Goal: Task Accomplishment & Management: Manage account settings

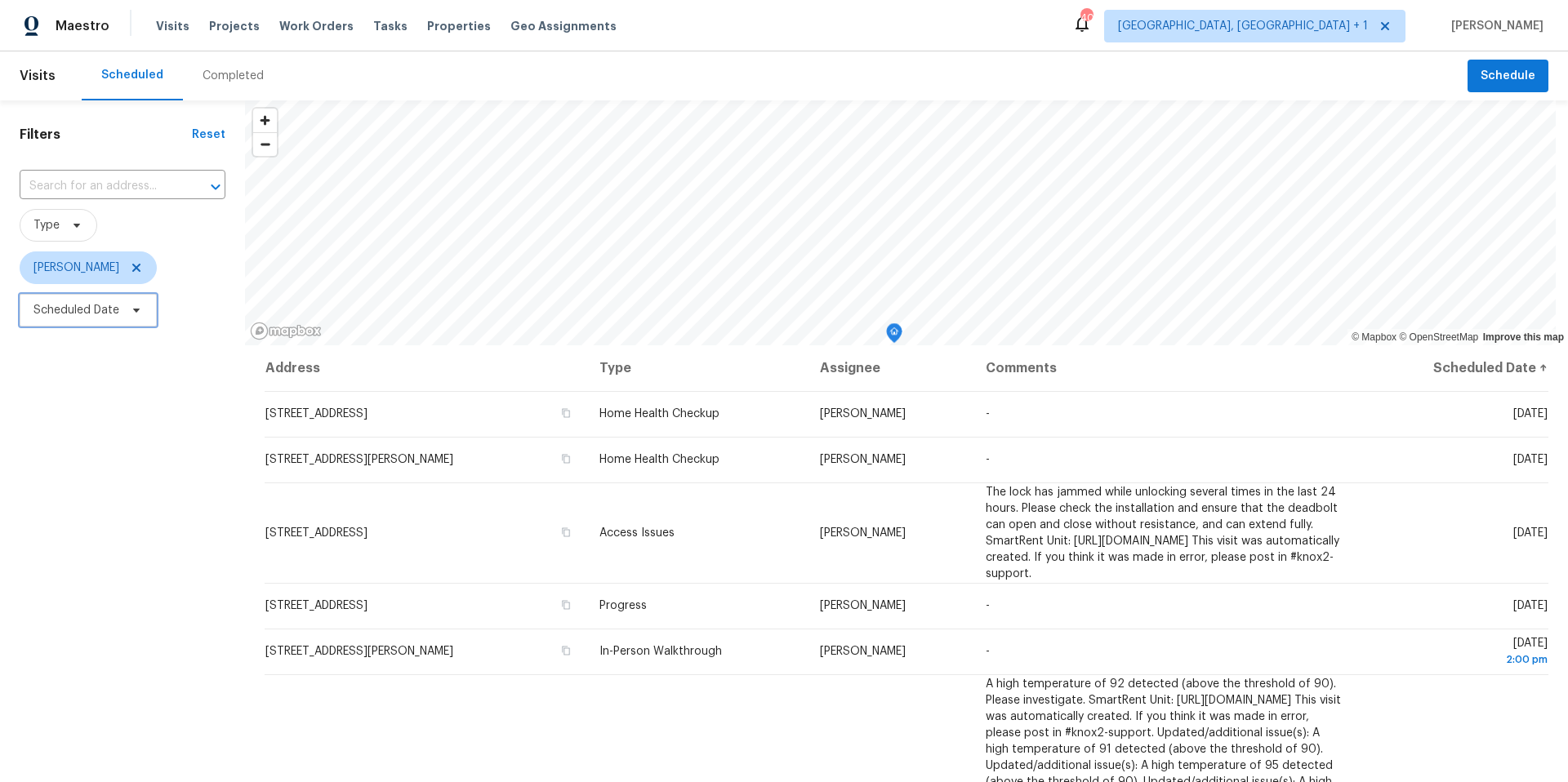
click at [134, 304] on icon at bounding box center [136, 311] width 13 height 13
click at [141, 355] on input "text" at bounding box center [109, 365] width 161 height 33
select select "7"
select select "2025"
select select "8"
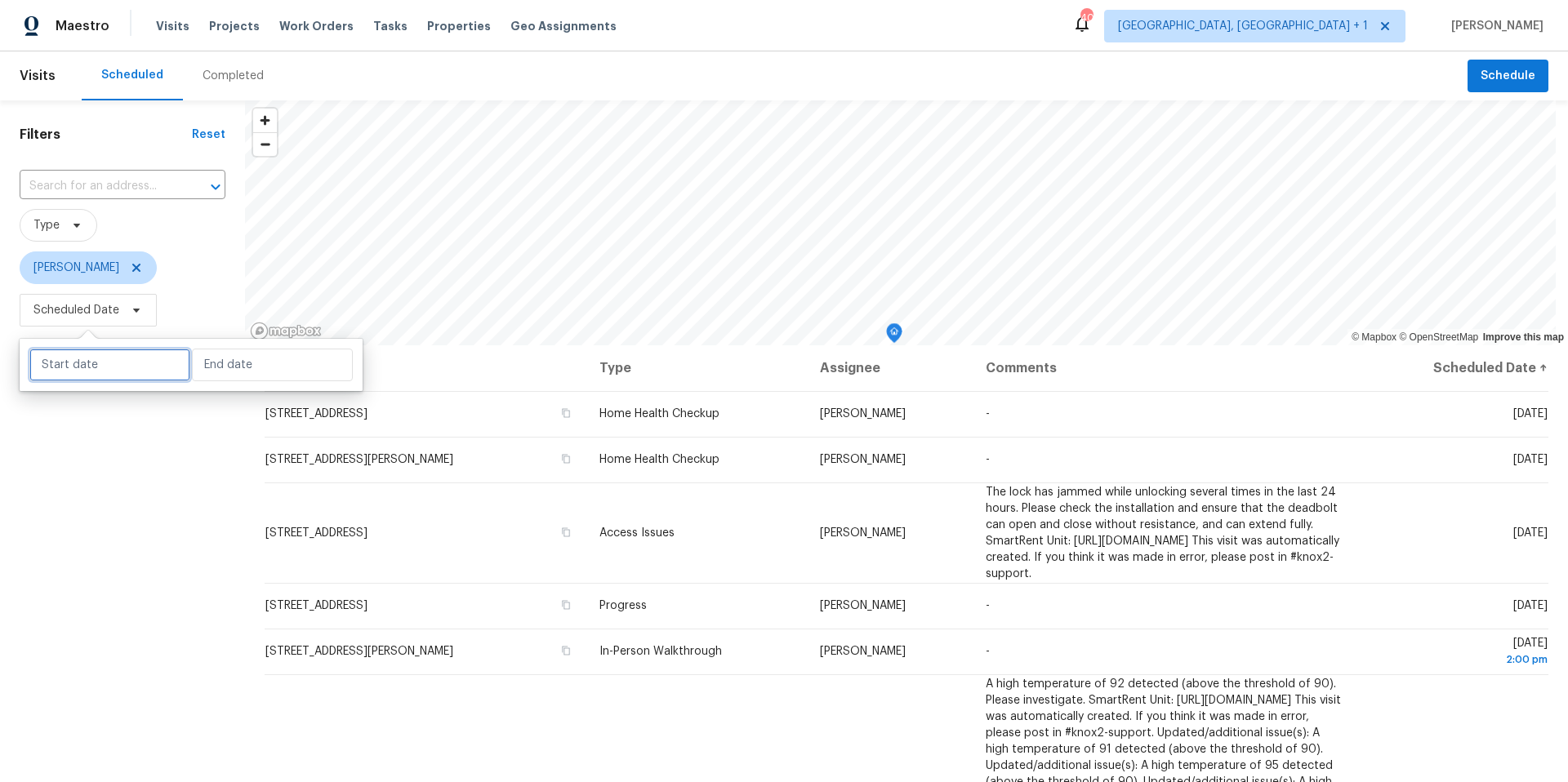
select select "2025"
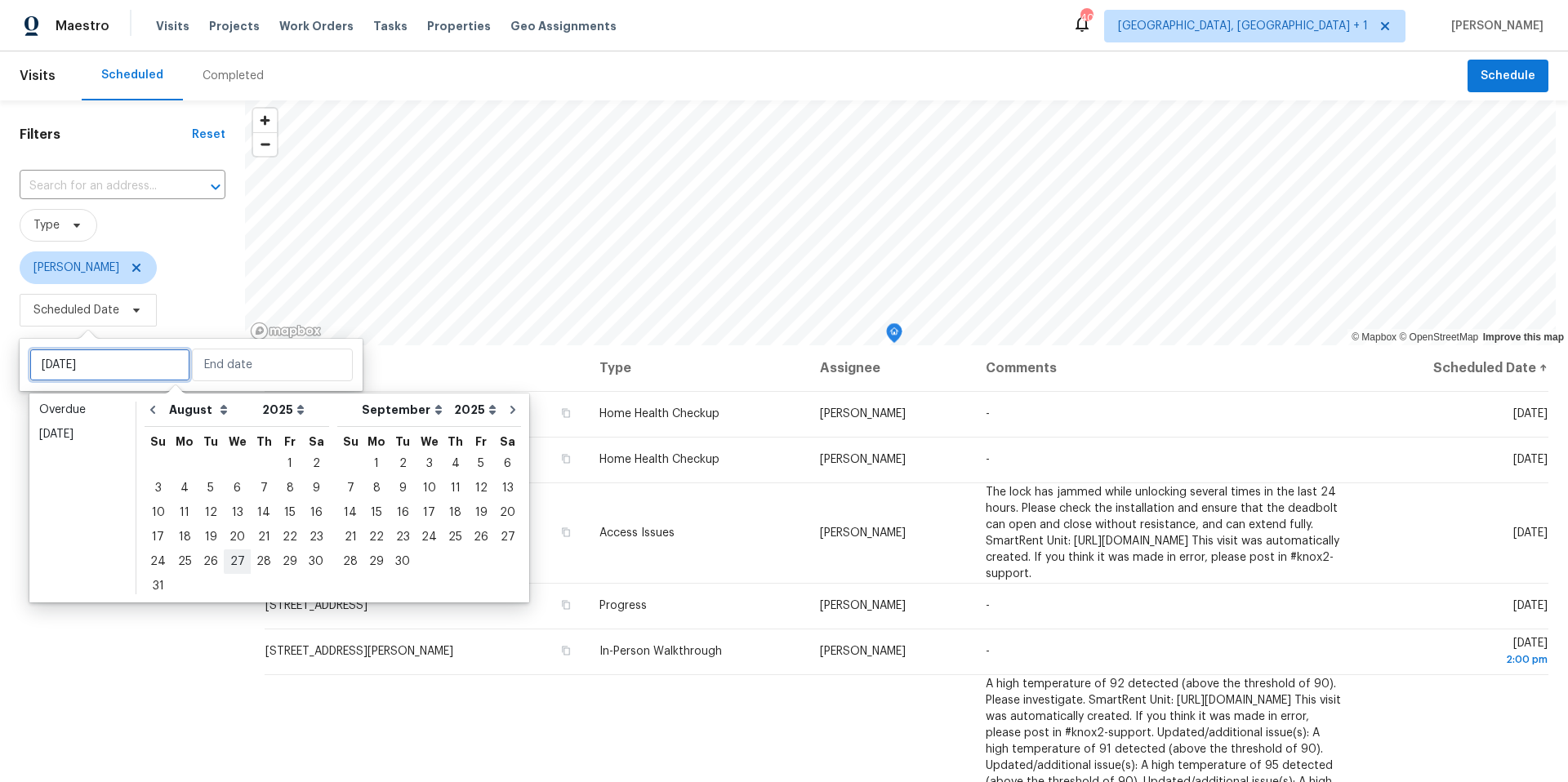
type input "[DATE]"
click at [205, 501] on div "26" at bounding box center [211, 562] width 26 height 23
type input "[DATE]"
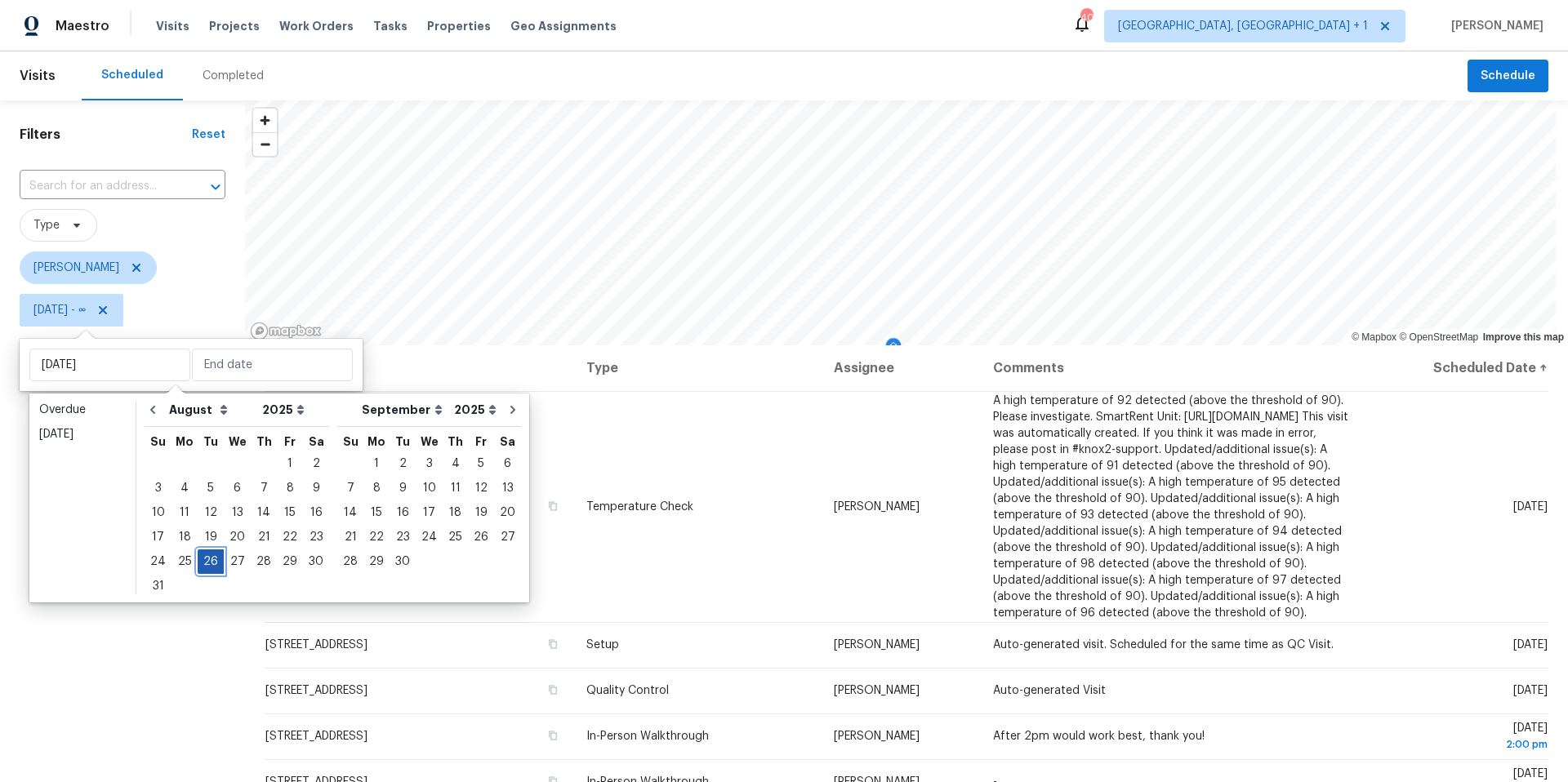
click at [205, 501] on div "26" at bounding box center [211, 562] width 26 height 23
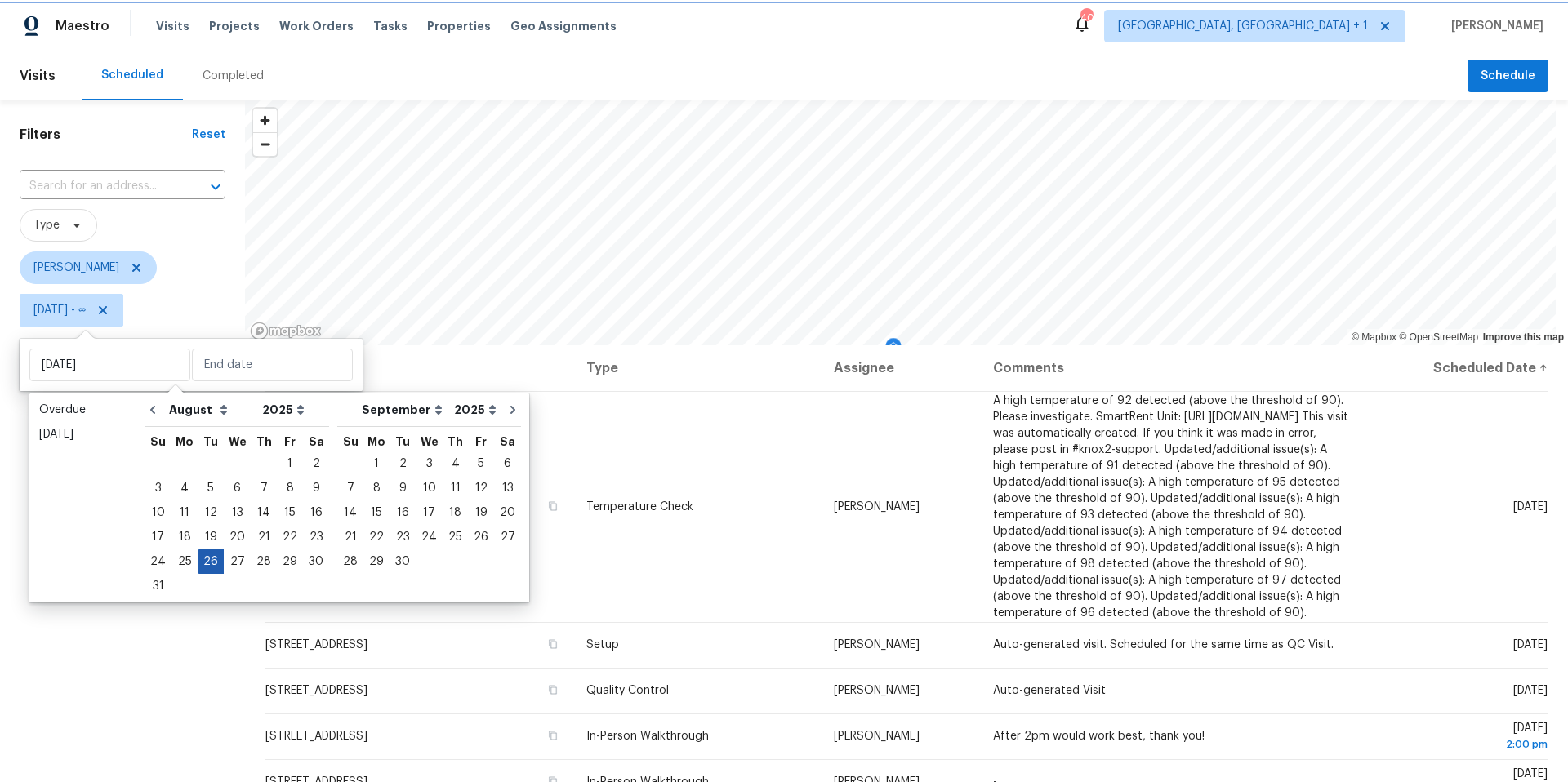
type input "[DATE]"
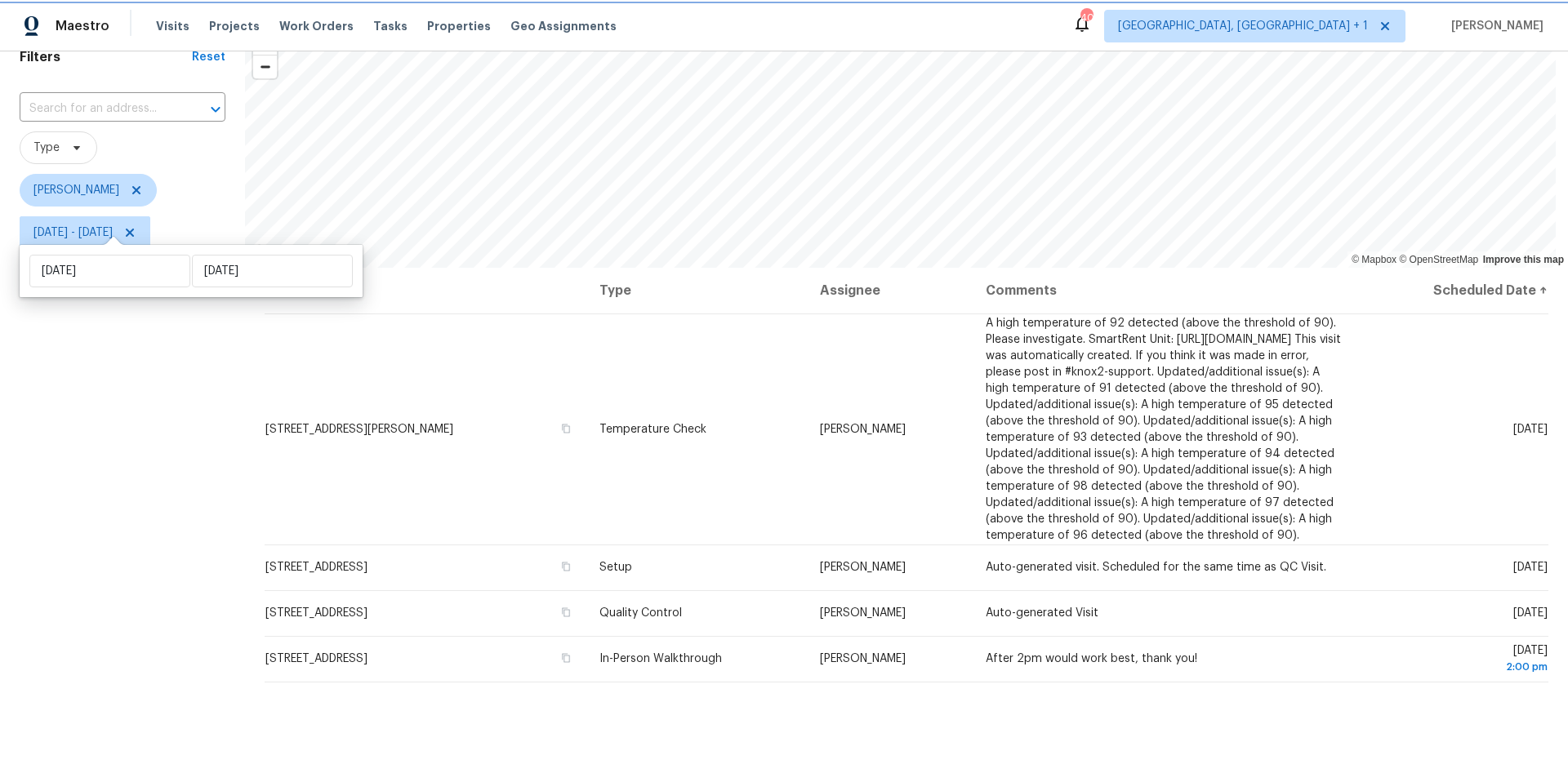
scroll to position [94, 0]
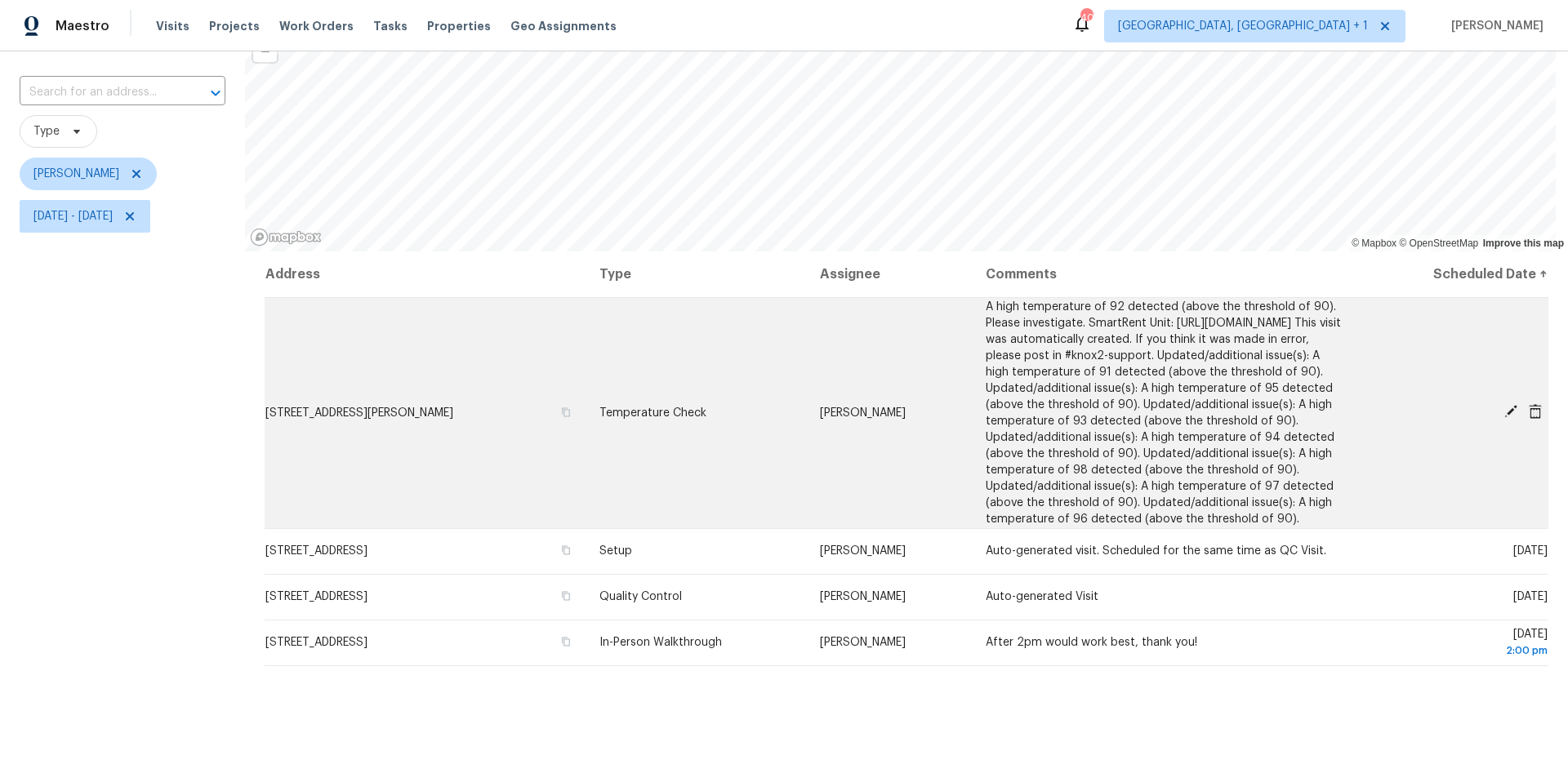
click at [1175, 418] on icon at bounding box center [1511, 412] width 15 height 15
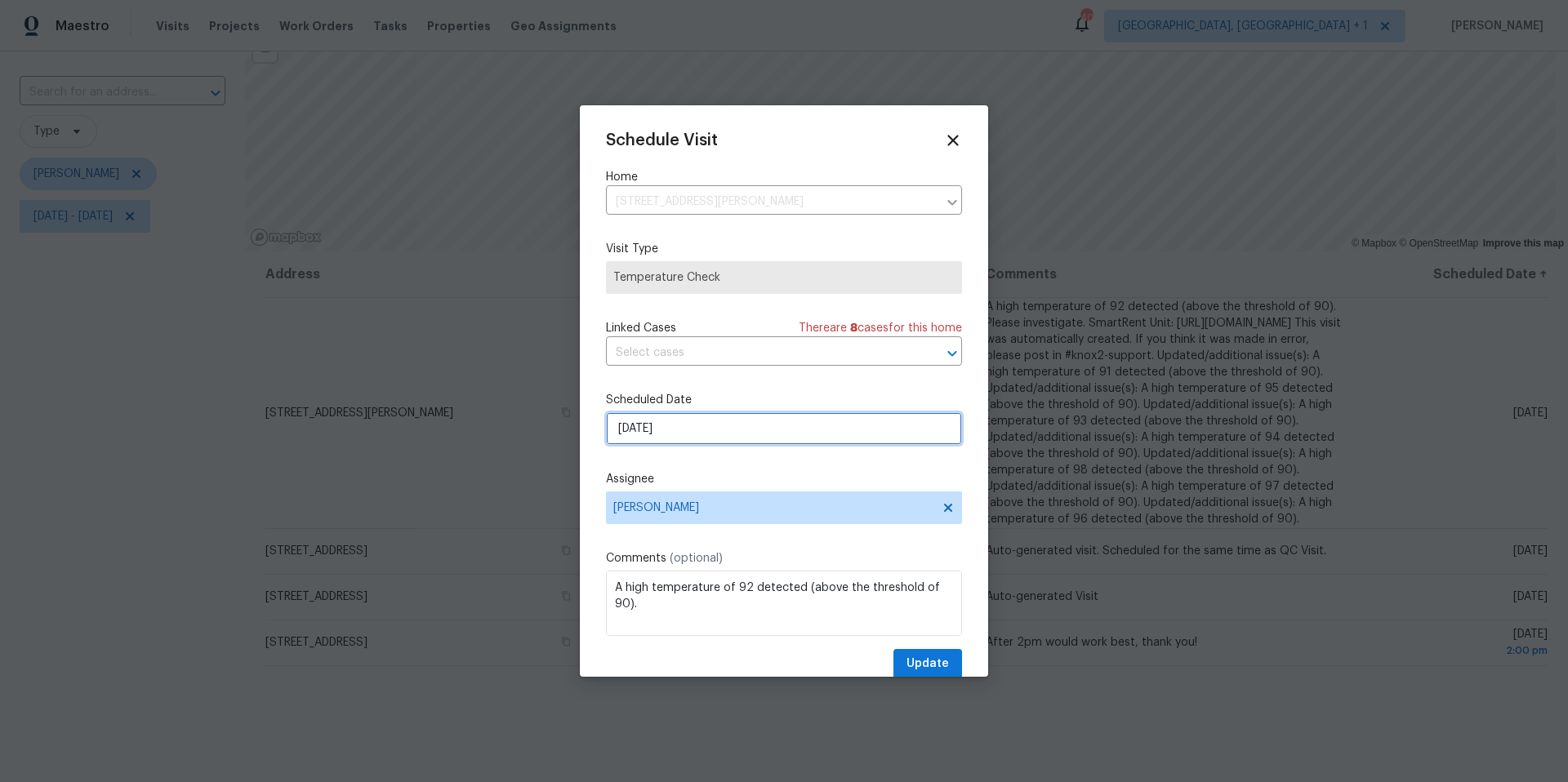
click at [709, 425] on input "[DATE]" at bounding box center [784, 429] width 356 height 33
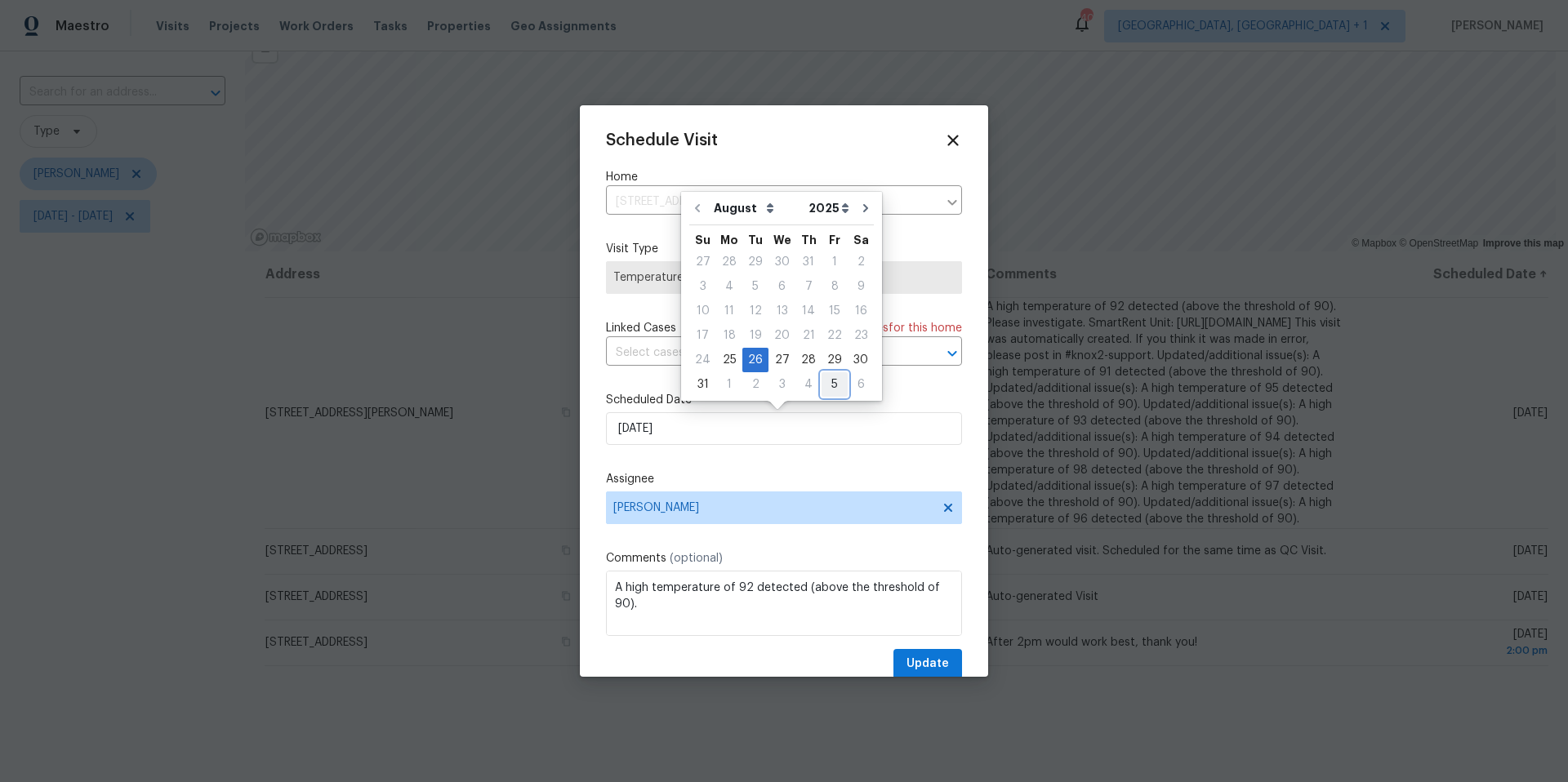
click at [822, 385] on div "5" at bounding box center [834, 385] width 26 height 23
type input "[DATE]"
select select "8"
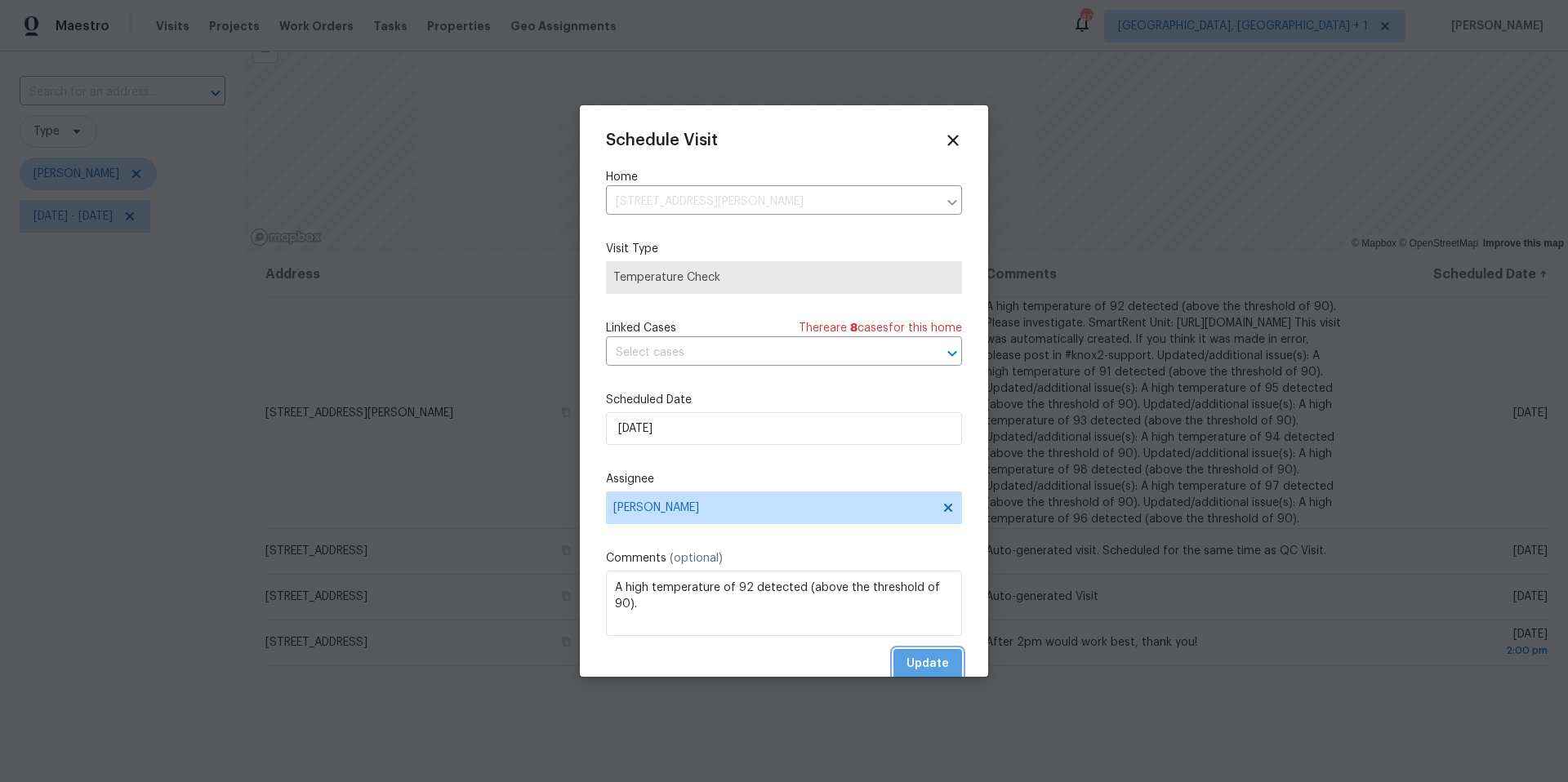
click at [900, 501] on button "Update" at bounding box center [927, 664] width 69 height 30
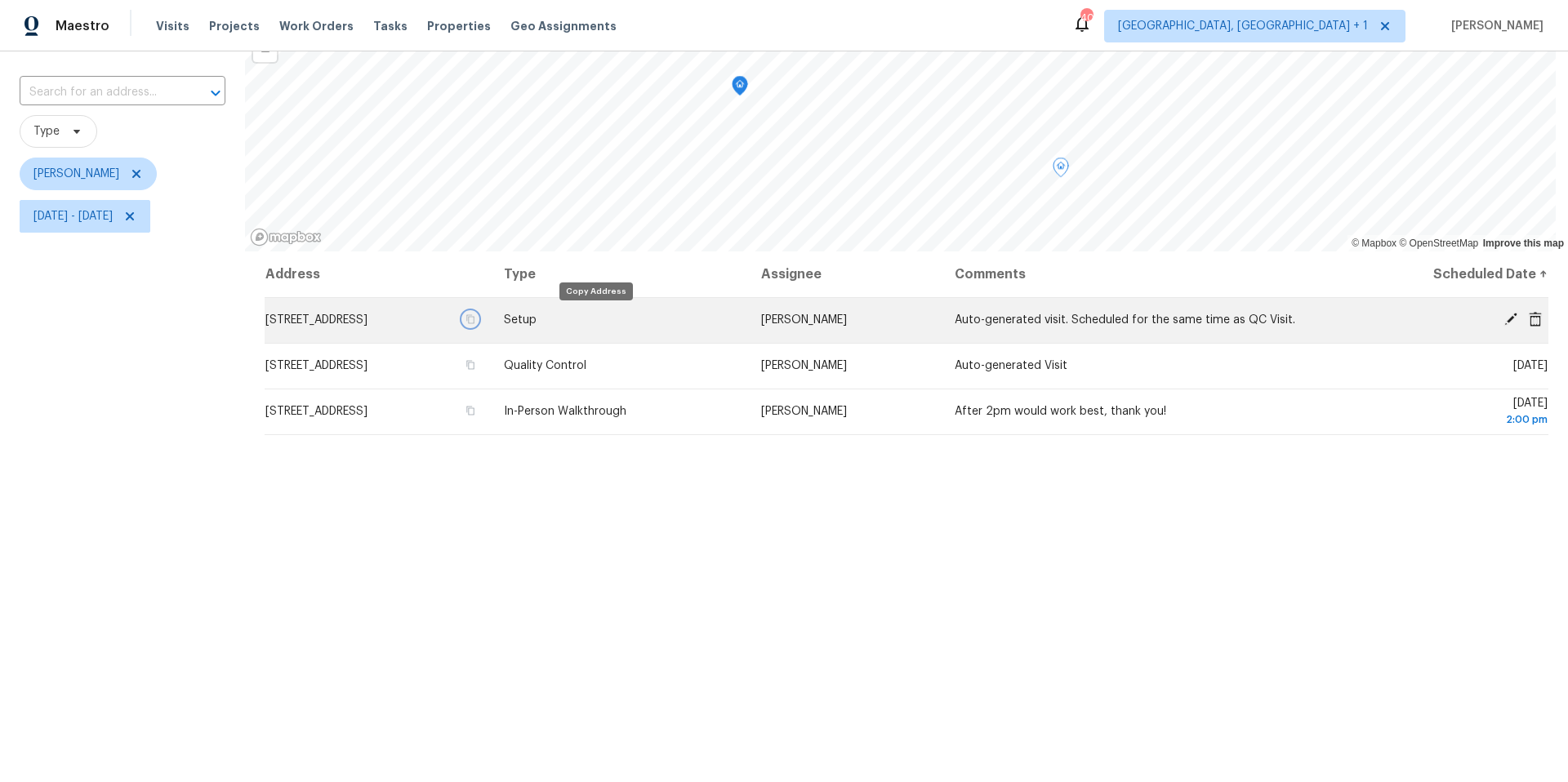
click at [476, 320] on icon "button" at bounding box center [471, 320] width 10 height 10
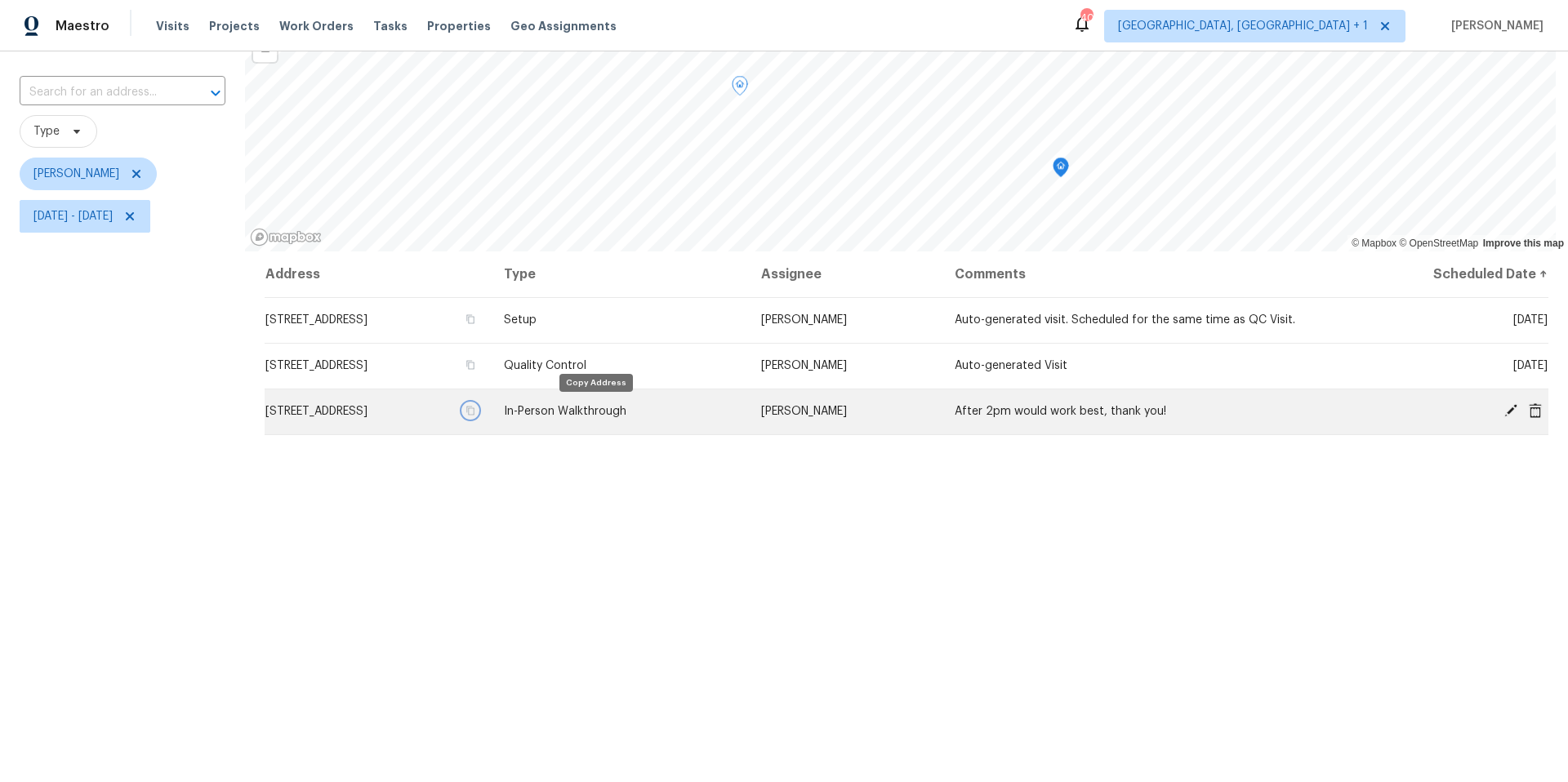
click at [476, 410] on icon "button" at bounding box center [471, 411] width 10 height 10
